Goal: Communication & Community: Answer question/provide support

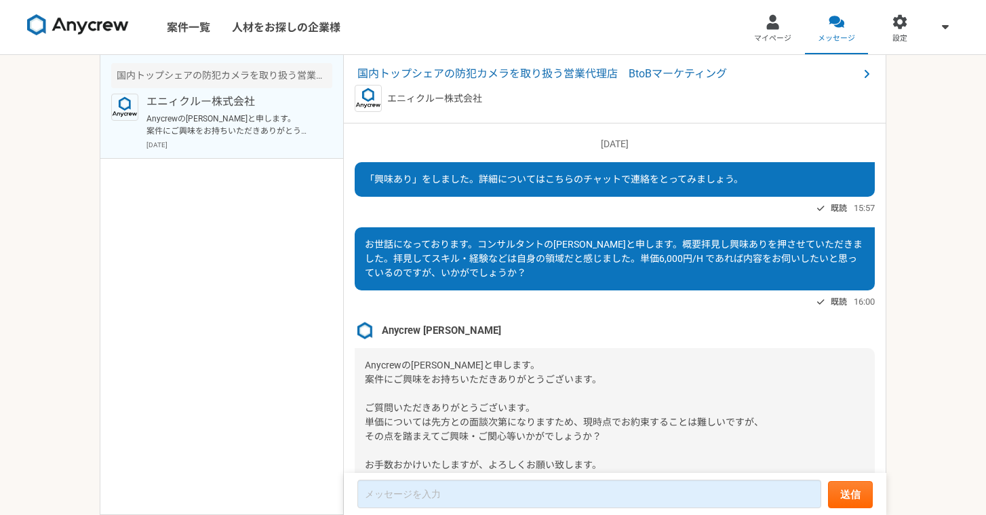
scroll to position [64, 0]
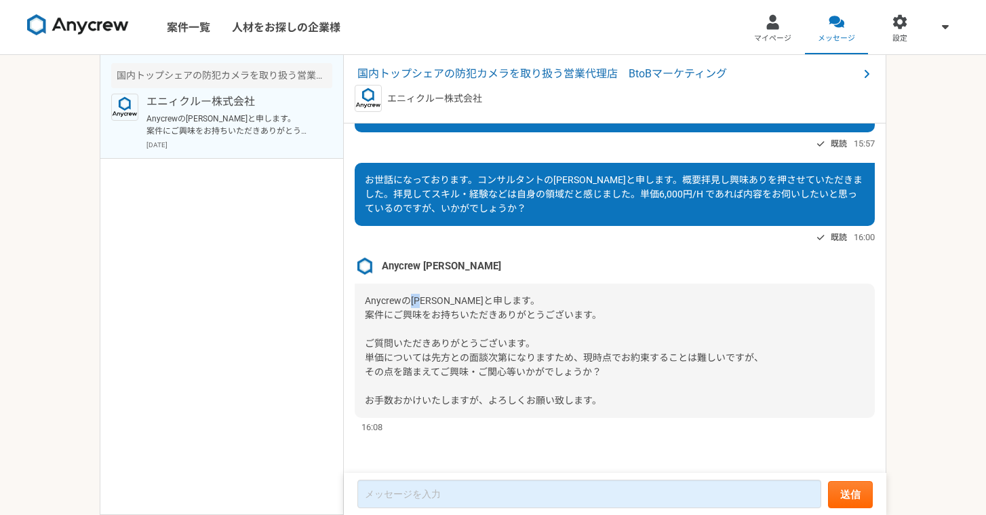
drag, startPoint x: 414, startPoint y: 300, endPoint x: 430, endPoint y: 303, distance: 16.4
click at [429, 302] on span "Anycrewの[PERSON_NAME]と申します。 案件にご興味をお持ちいただきありがとうございます。 ご質問いただきありがとうございます。 単価について…" at bounding box center [564, 350] width 399 height 111
copy span "[PERSON_NAME]"
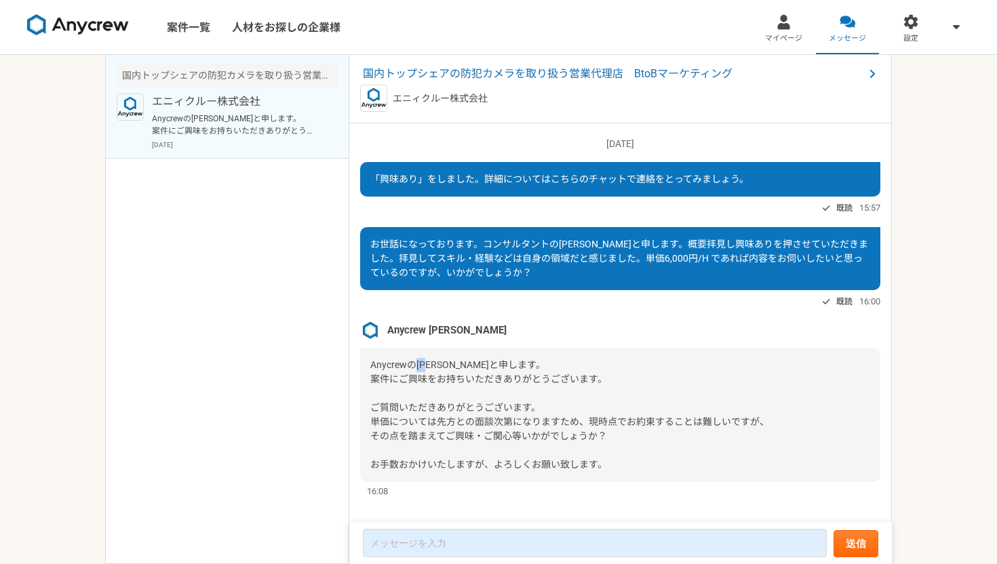
scroll to position [15, 0]
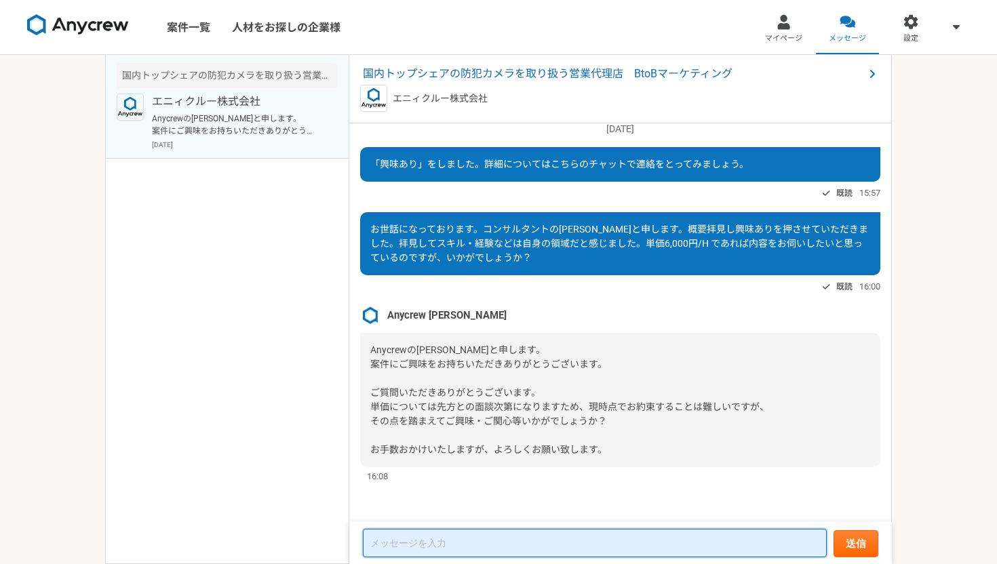
click at [437, 514] on textarea at bounding box center [595, 543] width 464 height 28
paste textarea "[PERSON_NAME]様、お世話になっております。ご返信ありがとうございます。恐縮ですが一旦状況を見させていただければ、と存じます。 現在私がお取引してい…"
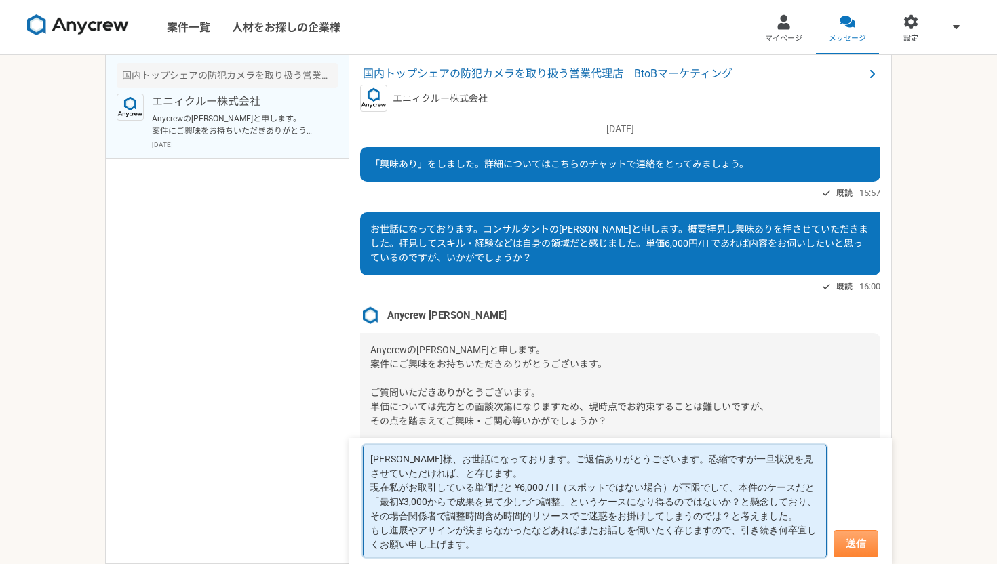
type textarea "[PERSON_NAME]様、お世話になっております。ご返信ありがとうございます。恐縮ですが一旦状況を見させていただければ、と存じます。 現在私がお取引してい…"
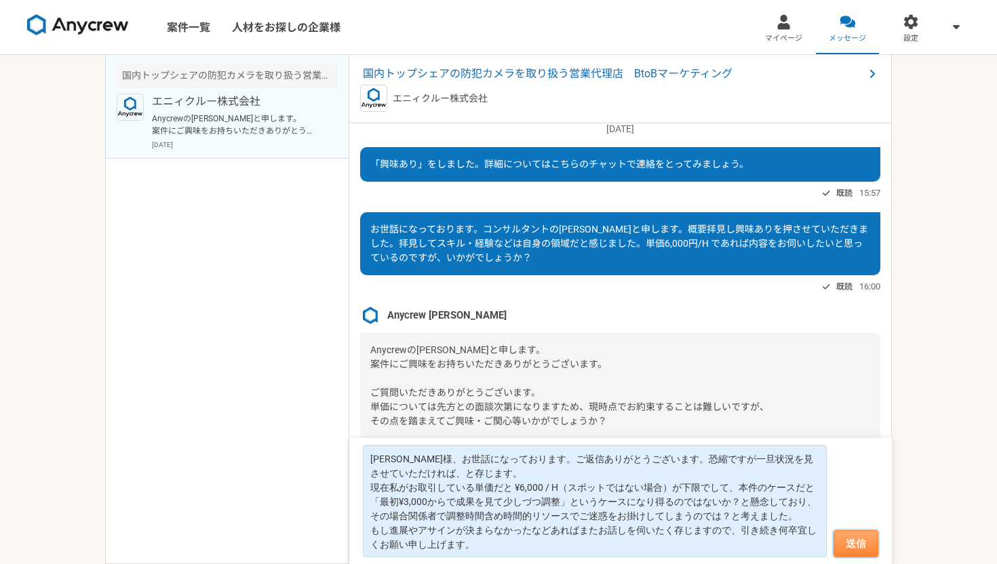
click at [857, 514] on button "送信" at bounding box center [856, 543] width 45 height 27
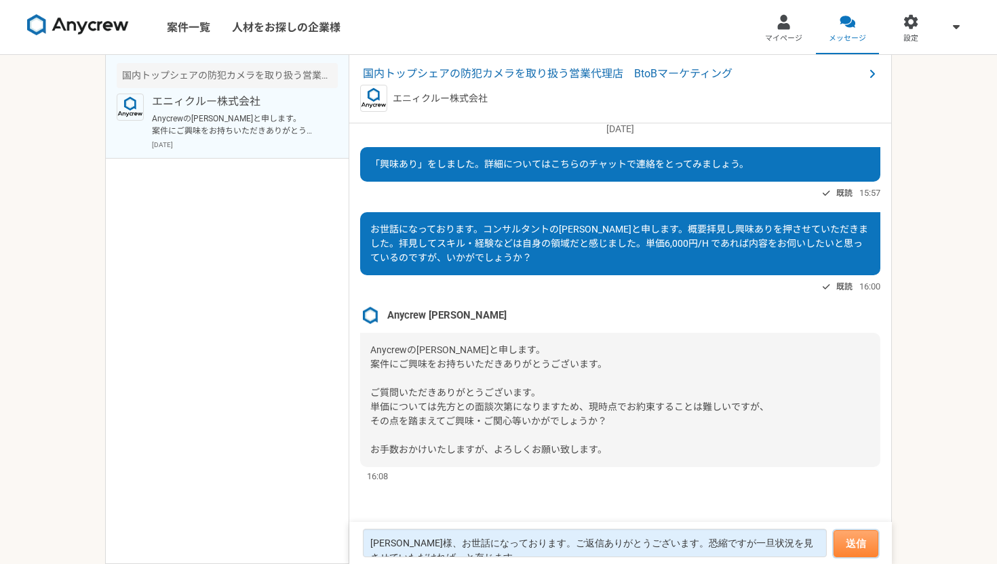
scroll to position [163, 0]
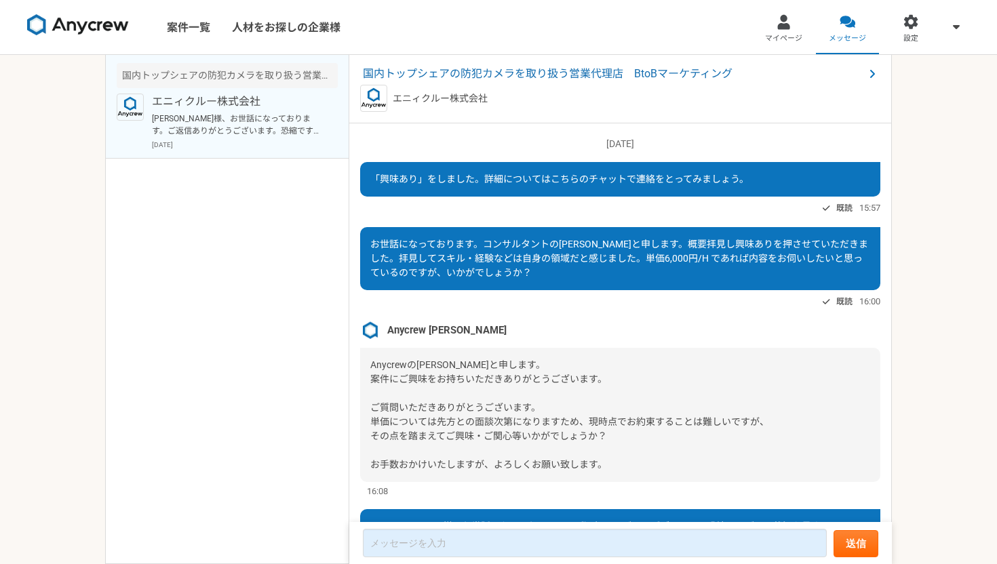
scroll to position [163, 0]
